Goal: Check status: Check status

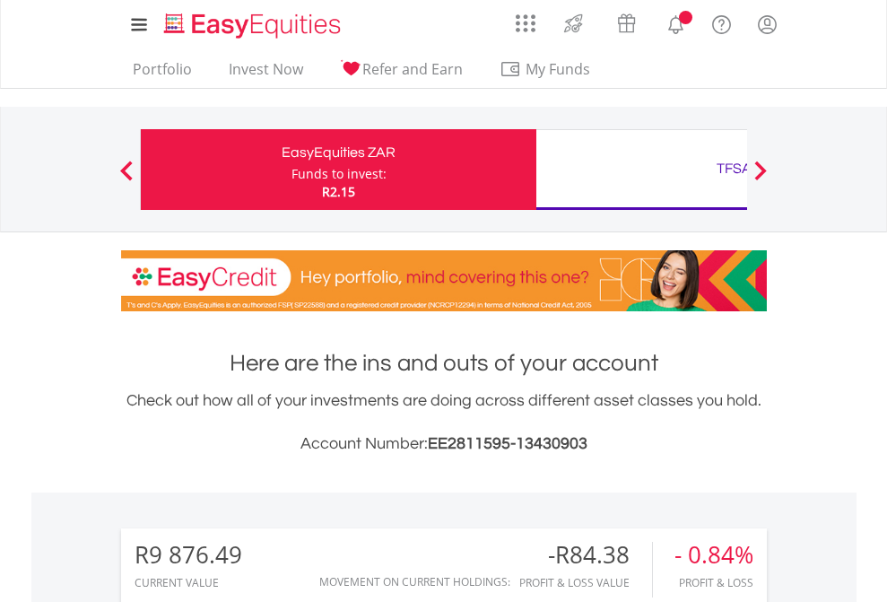
scroll to position [172, 282]
click at [291, 169] on div "Funds to invest:" at bounding box center [338, 174] width 95 height 18
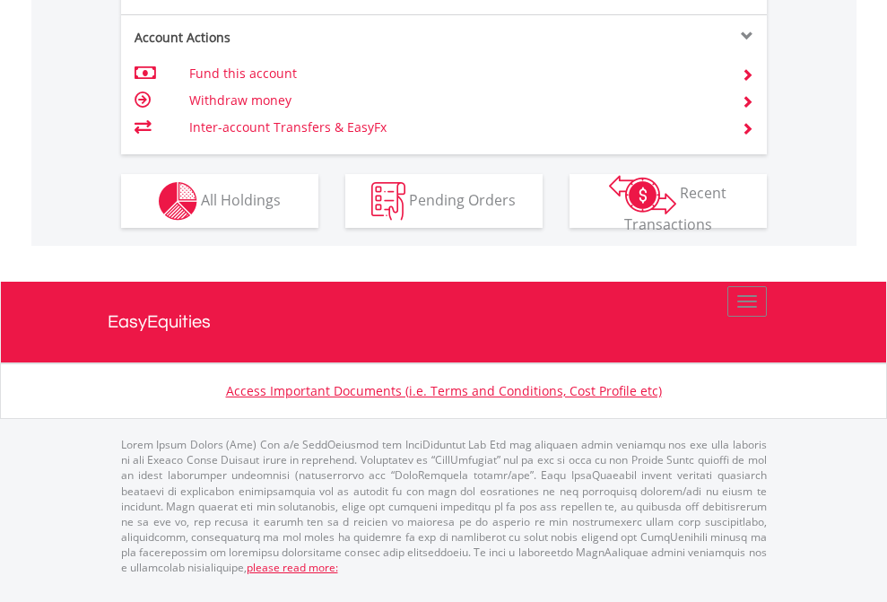
scroll to position [1719, 0]
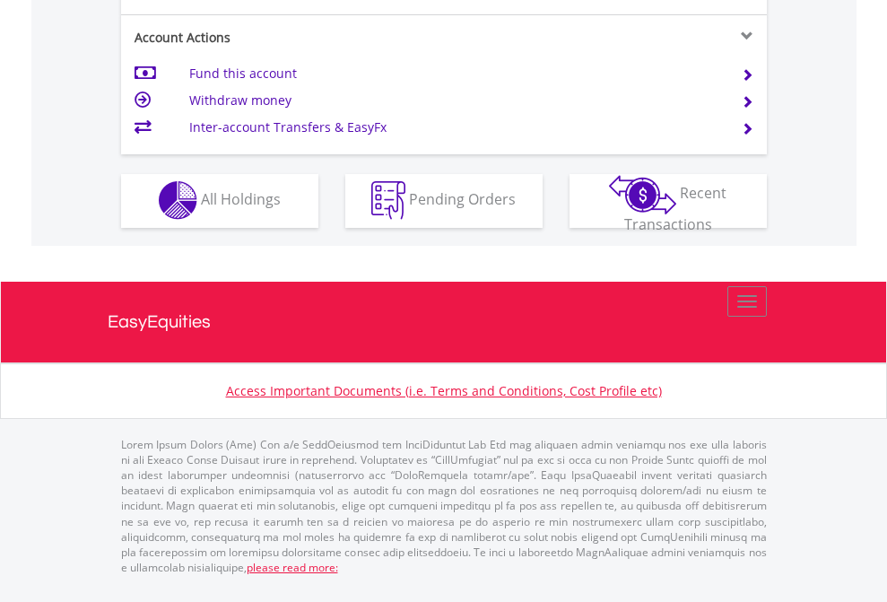
scroll to position [1677, 0]
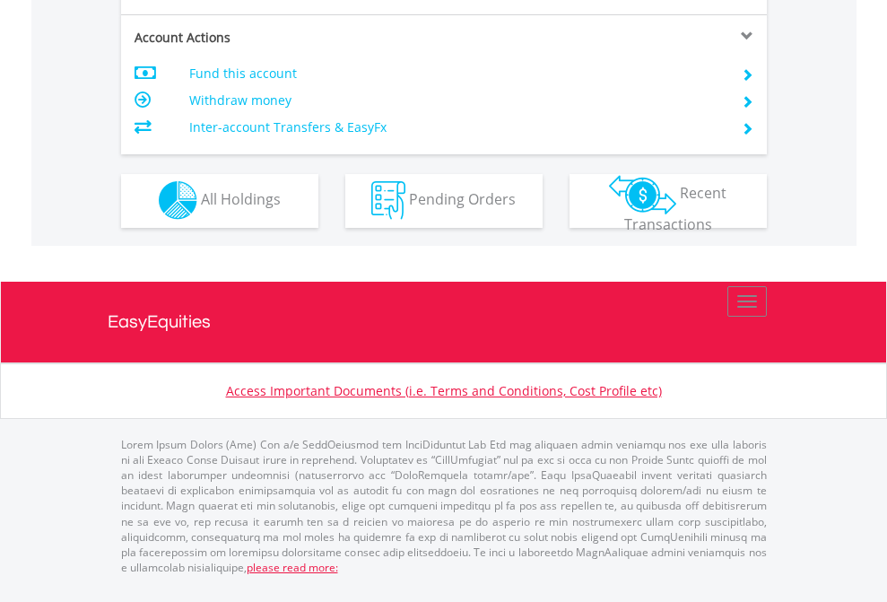
scroll to position [1677, 0]
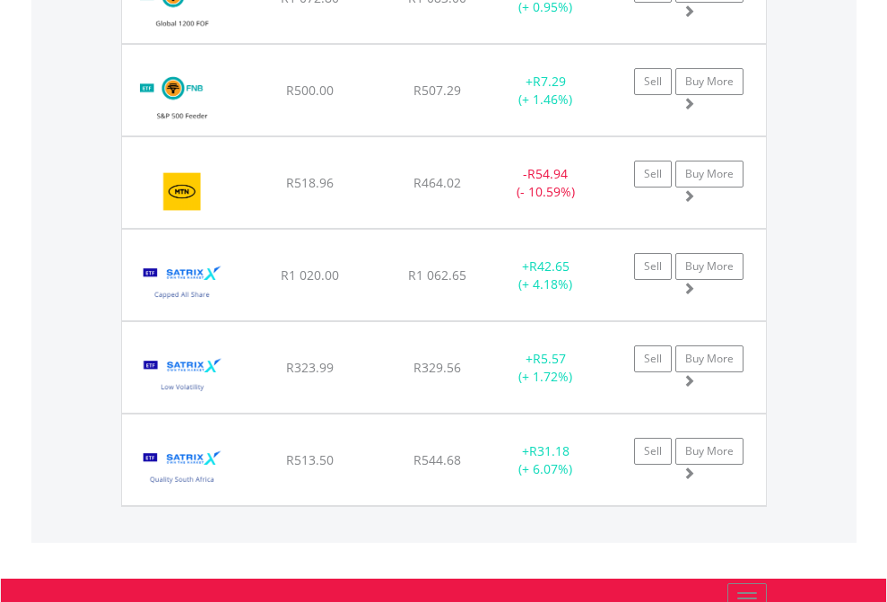
scroll to position [172, 282]
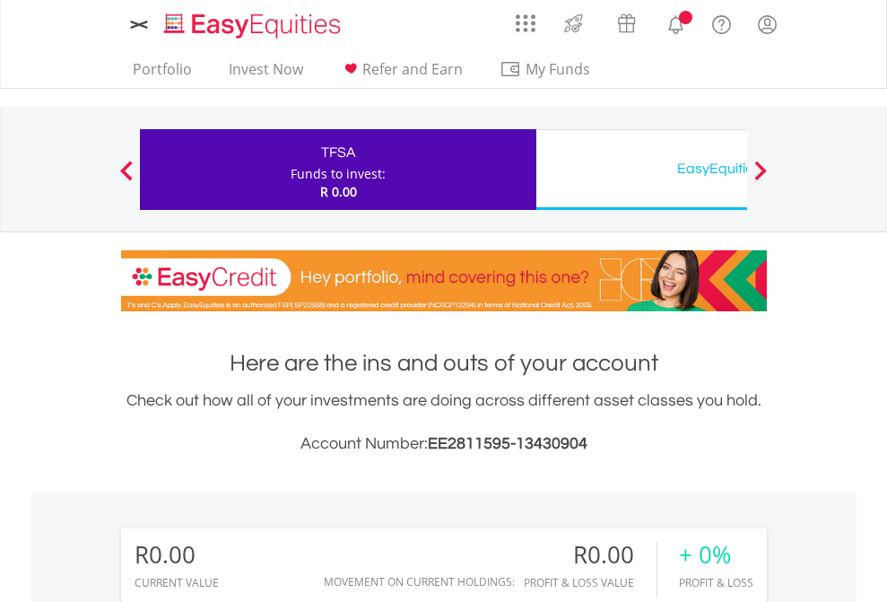
scroll to position [172, 282]
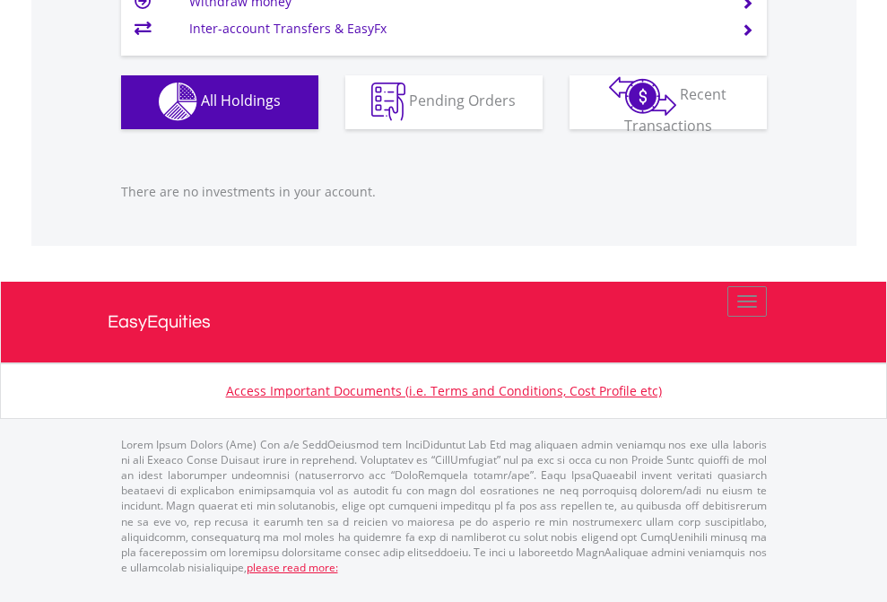
scroll to position [1776, 0]
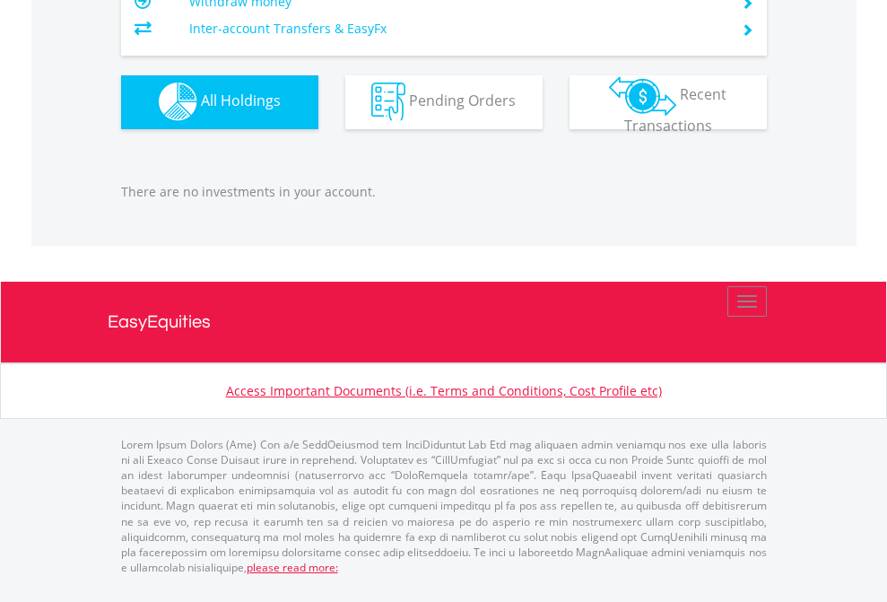
scroll to position [172, 282]
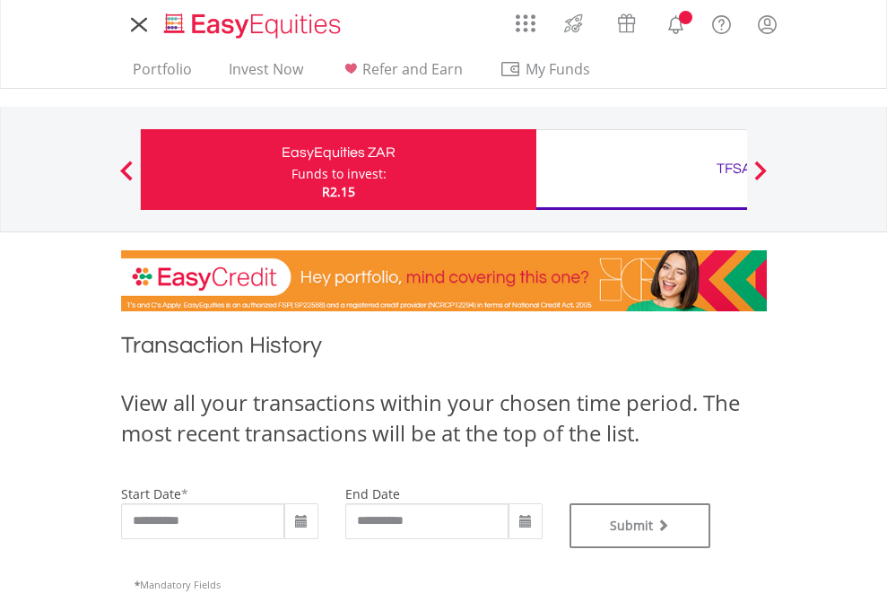
type input "**********"
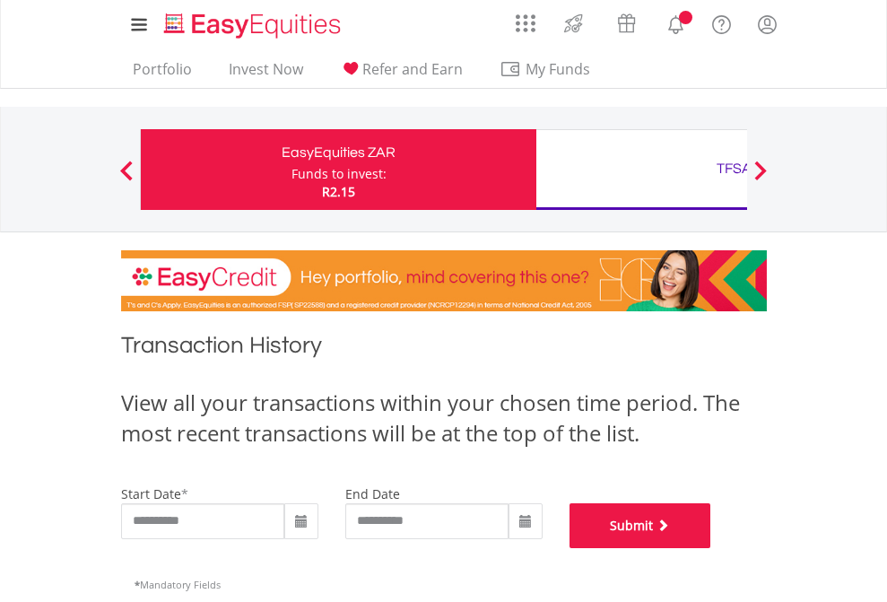
click at [711, 548] on button "Submit" at bounding box center [640, 525] width 142 height 45
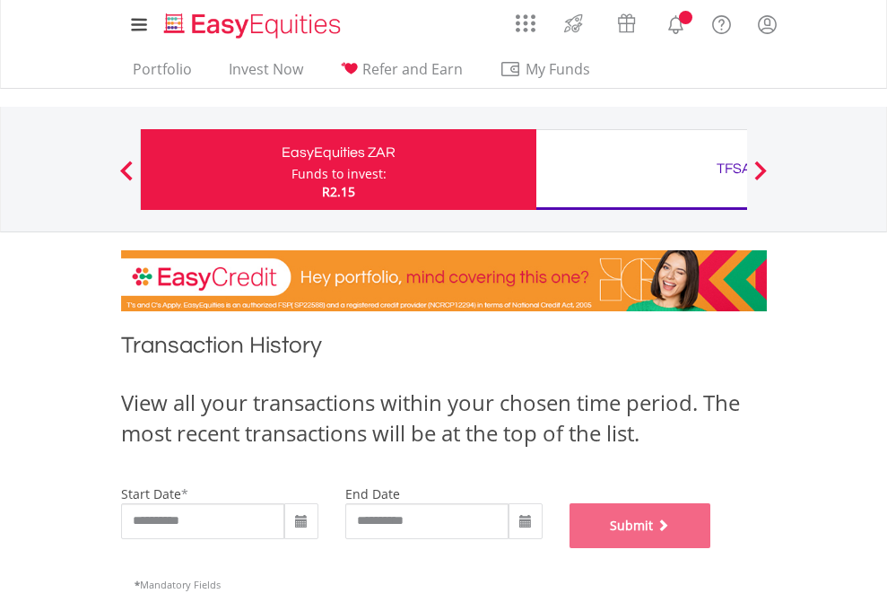
scroll to position [727, 0]
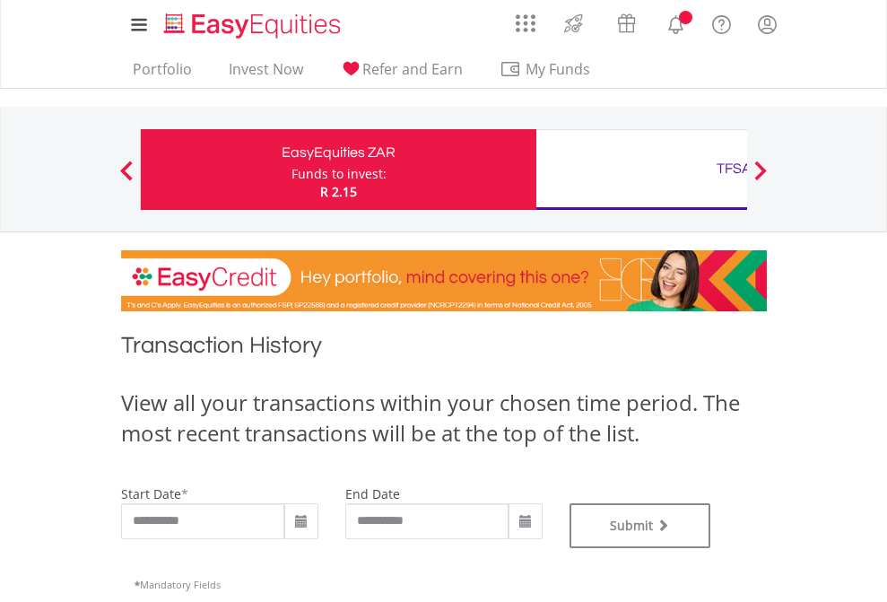
click at [641, 169] on div "TFSA" at bounding box center [734, 168] width 374 height 25
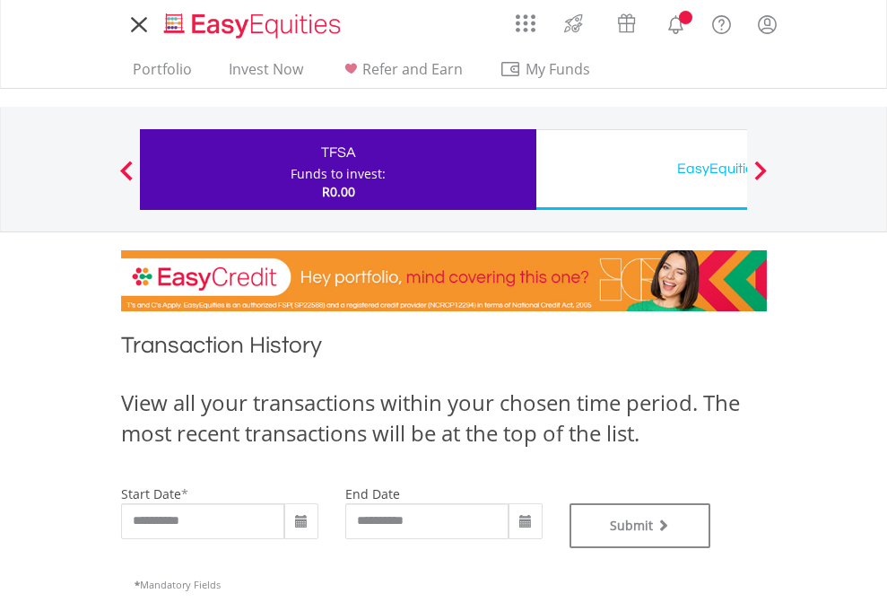
type input "**********"
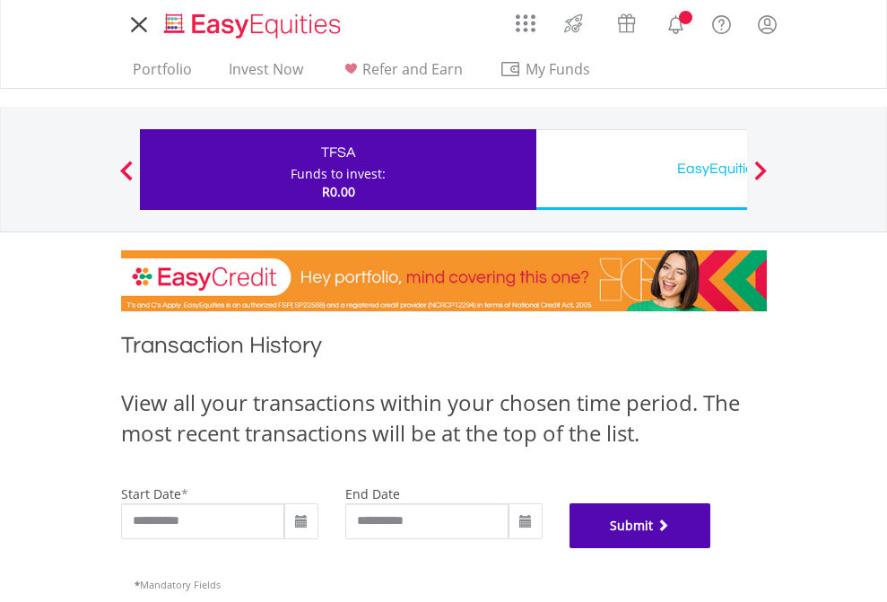
click at [711, 548] on button "Submit" at bounding box center [640, 525] width 142 height 45
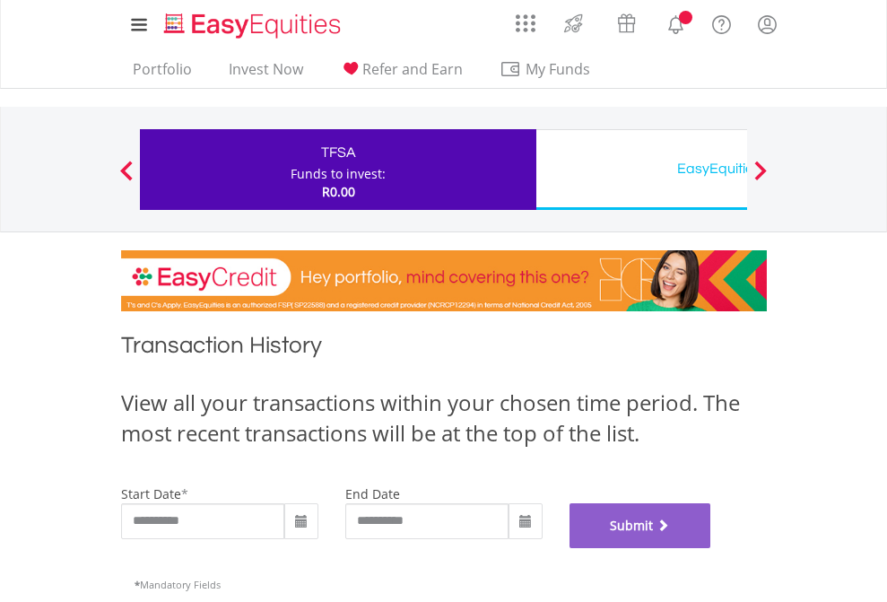
scroll to position [727, 0]
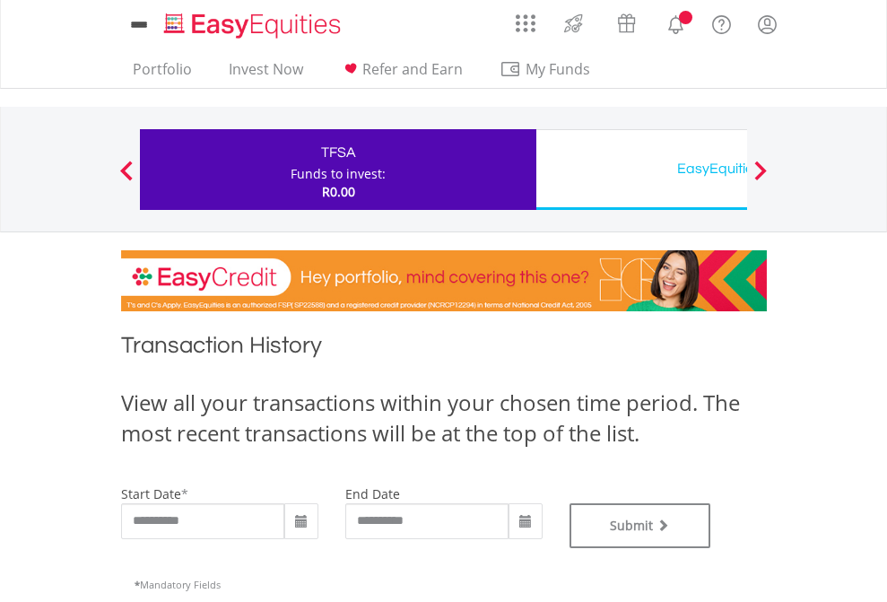
click at [641, 169] on div "EasyEquities USD" at bounding box center [734, 168] width 374 height 25
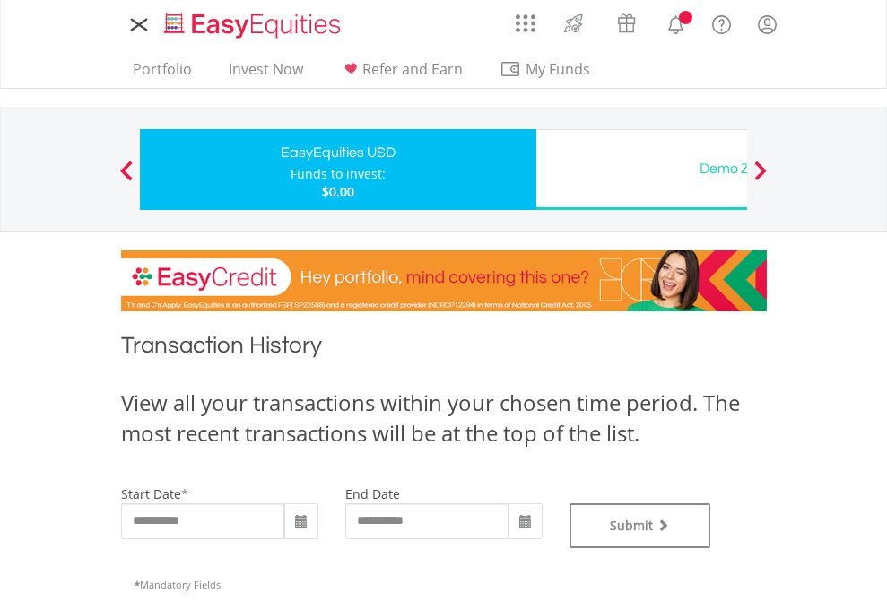
type input "**********"
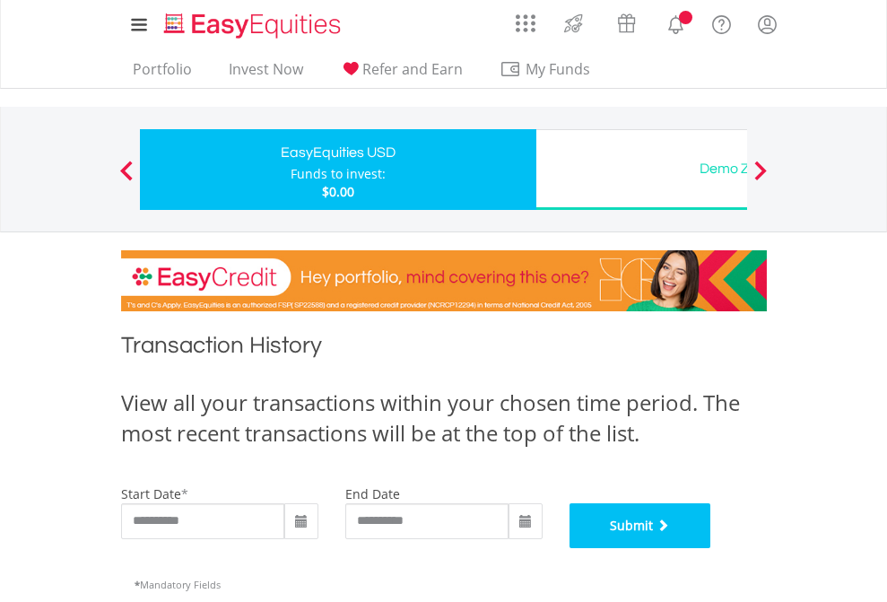
click at [711, 548] on button "Submit" at bounding box center [640, 525] width 142 height 45
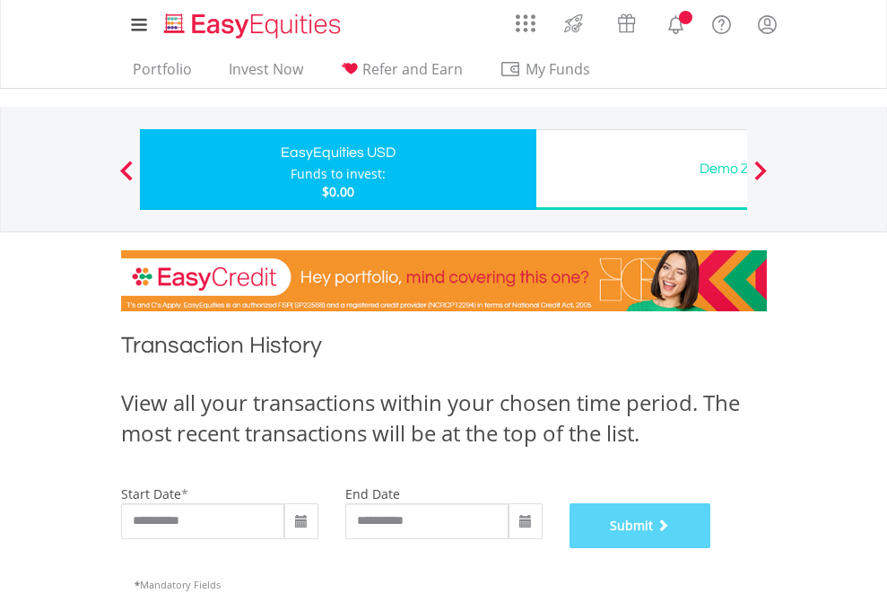
scroll to position [727, 0]
